Goal: Information Seeking & Learning: Learn about a topic

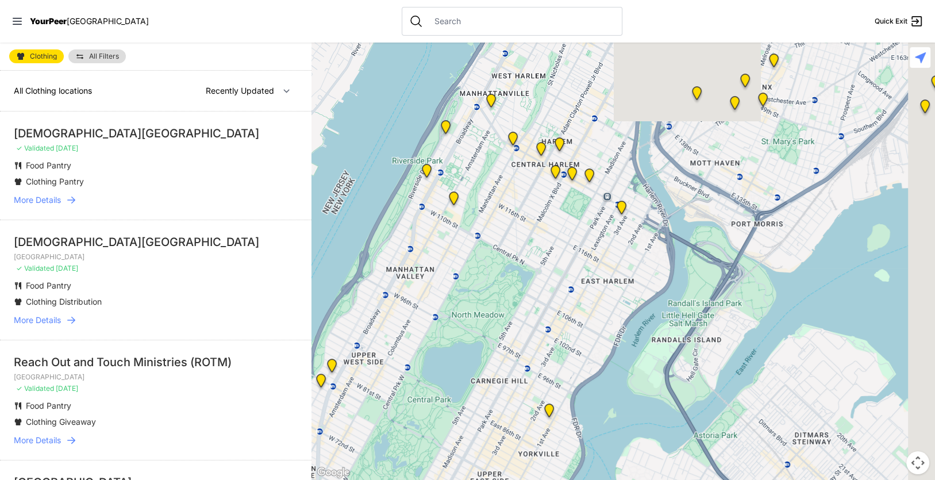
drag, startPoint x: 607, startPoint y: 142, endPoint x: 392, endPoint y: 234, distance: 233.9
click at [395, 243] on div at bounding box center [622, 261] width 623 height 437
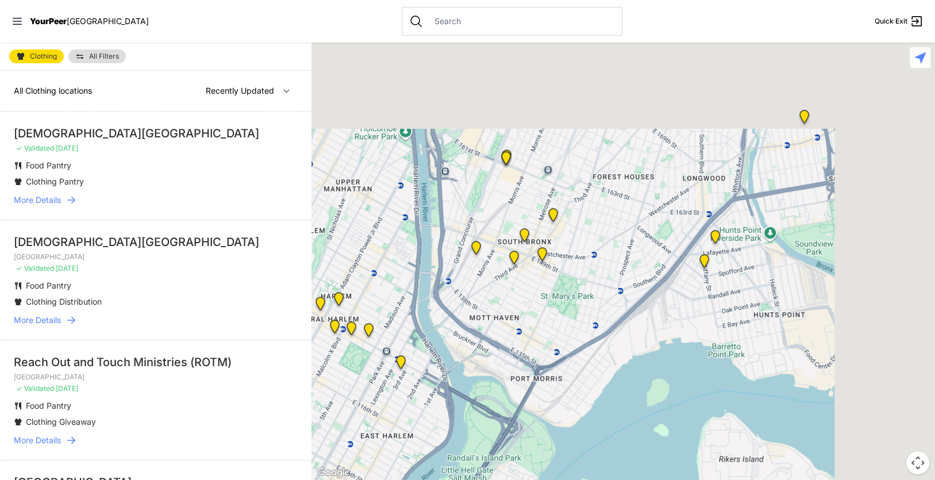
drag, startPoint x: 591, startPoint y: 112, endPoint x: 401, endPoint y: 246, distance: 232.8
click at [401, 246] on div at bounding box center [622, 261] width 623 height 437
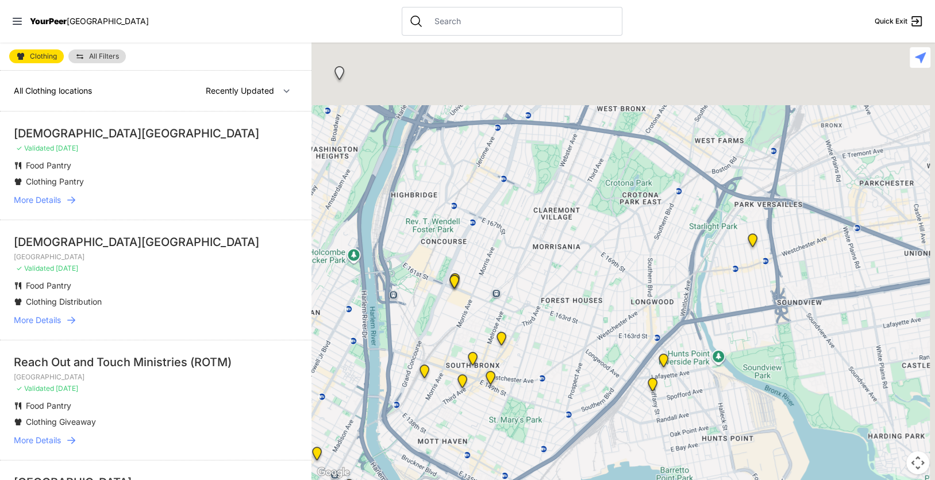
drag, startPoint x: 598, startPoint y: 268, endPoint x: 576, endPoint y: 295, distance: 34.6
click at [576, 295] on div at bounding box center [622, 261] width 623 height 437
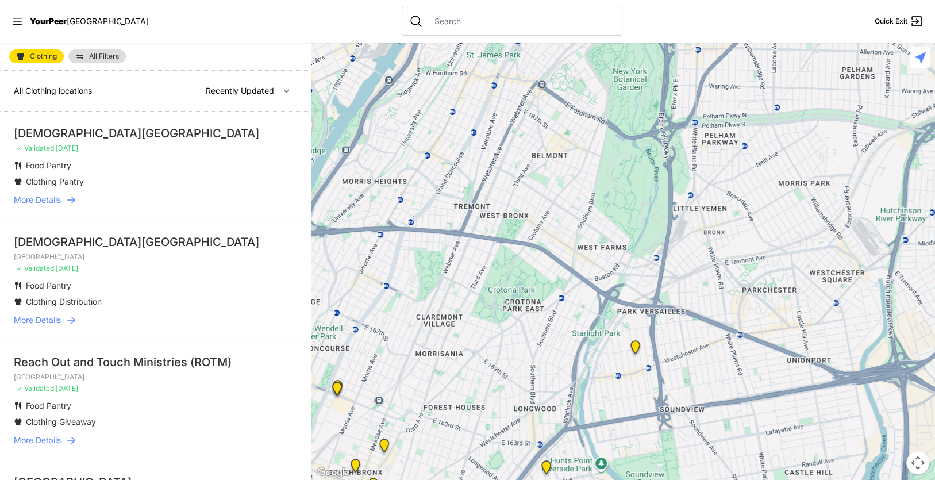
drag, startPoint x: 692, startPoint y: 149, endPoint x: 581, endPoint y: 254, distance: 152.8
click at [581, 254] on div at bounding box center [622, 261] width 623 height 437
click at [634, 345] on img "East Tremont Head Start" at bounding box center [634, 349] width 14 height 18
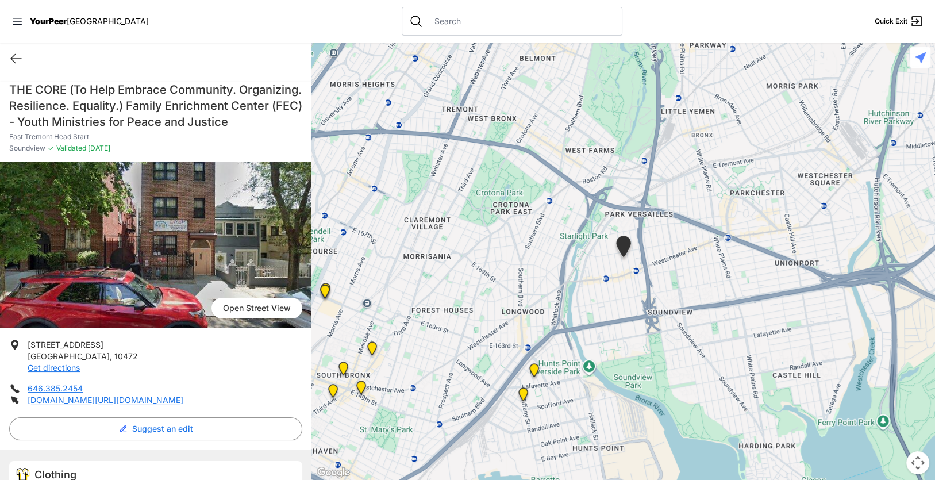
click at [536, 369] on img "Living Room 24-Hour Drop-In Center" at bounding box center [534, 372] width 14 height 18
click at [531, 368] on img "Living Room 24-Hour Drop-In Center" at bounding box center [534, 372] width 14 height 18
click at [325, 295] on img "South Bronx NeON Works" at bounding box center [325, 293] width 14 height 18
click at [14, 58] on icon at bounding box center [16, 59] width 10 height 9
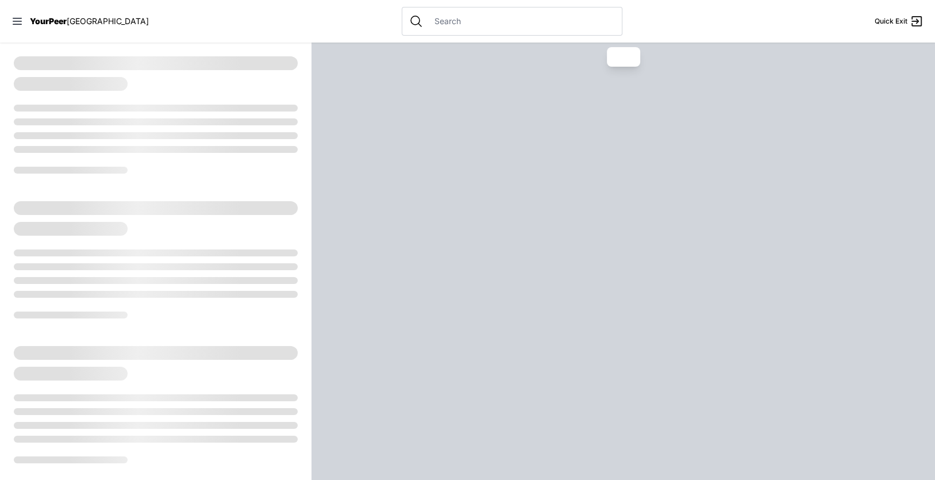
select select "recentlyUpdated"
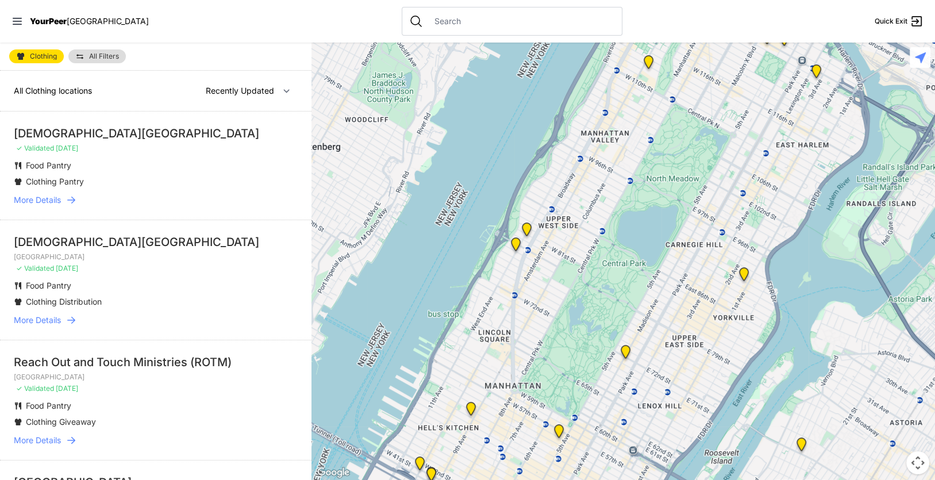
click at [67, 196] on icon at bounding box center [70, 199] width 11 height 11
